Goal: Transaction & Acquisition: Purchase product/service

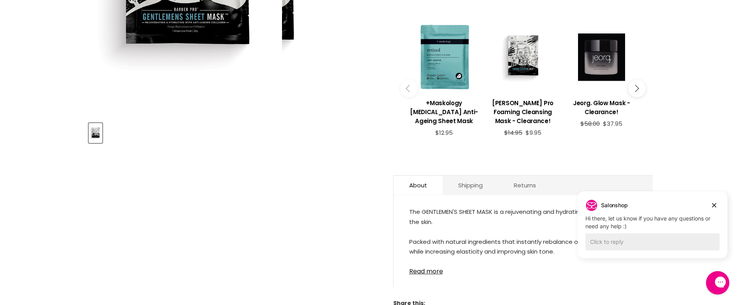
scroll to position [286, 0]
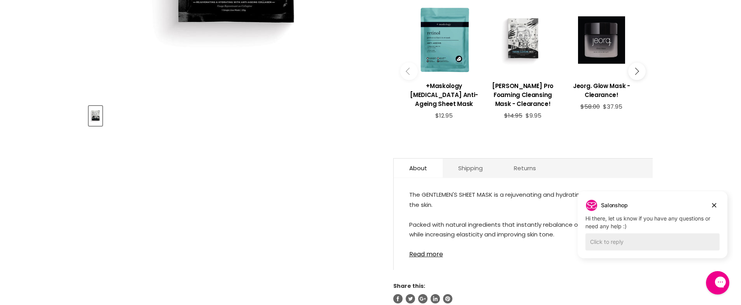
click at [525, 16] on div "Main content" at bounding box center [523, 40] width 71 height 71
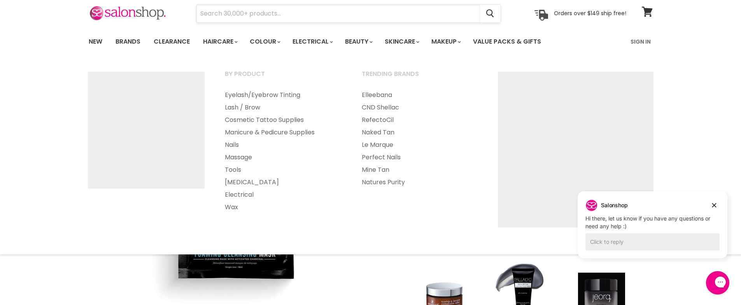
click at [323, 11] on input "Search" at bounding box center [339, 14] width 284 height 18
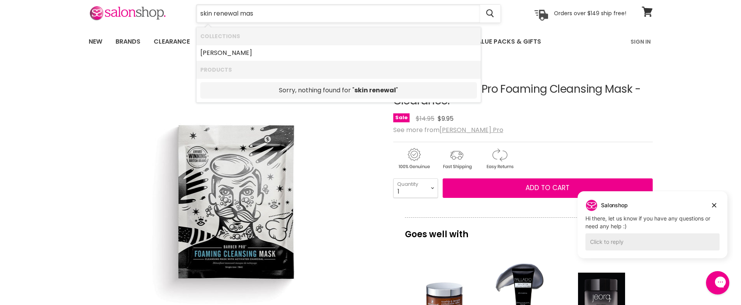
type input "skin renewal mask"
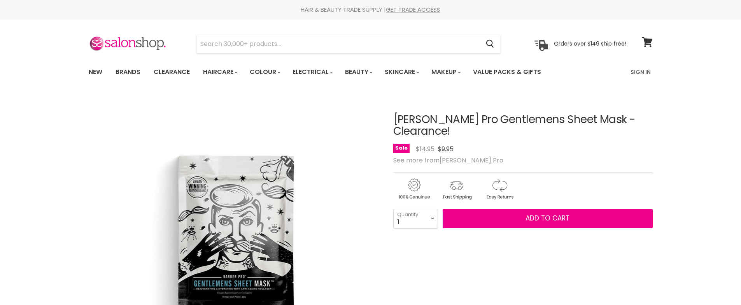
scroll to position [286, 0]
